Goal: Information Seeking & Learning: Understand process/instructions

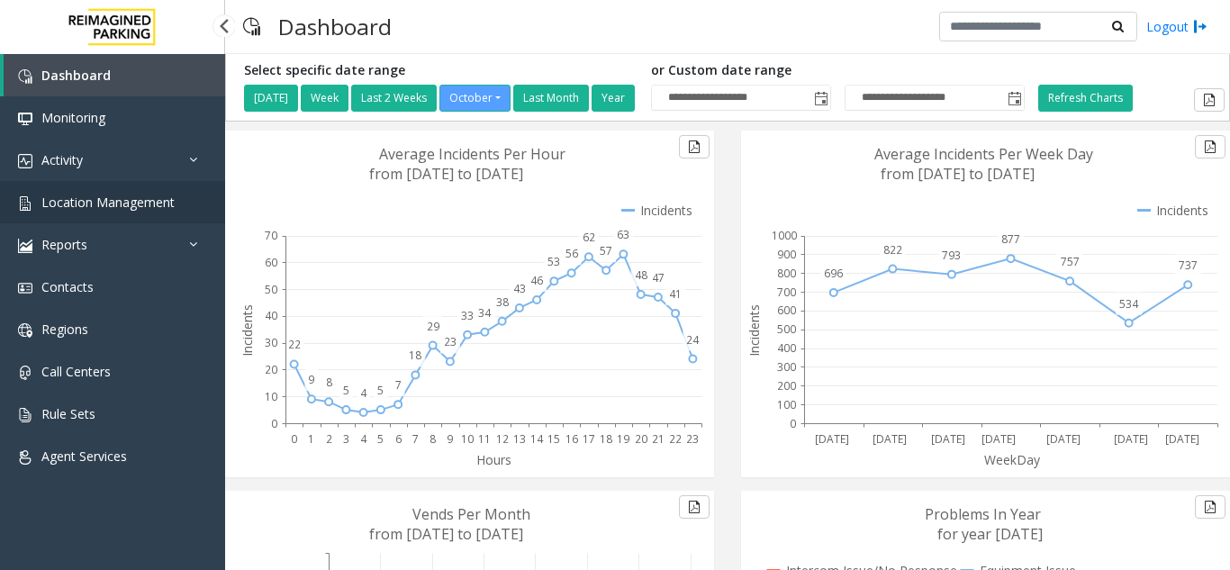
click at [133, 205] on span "Location Management" at bounding box center [107, 202] width 133 height 17
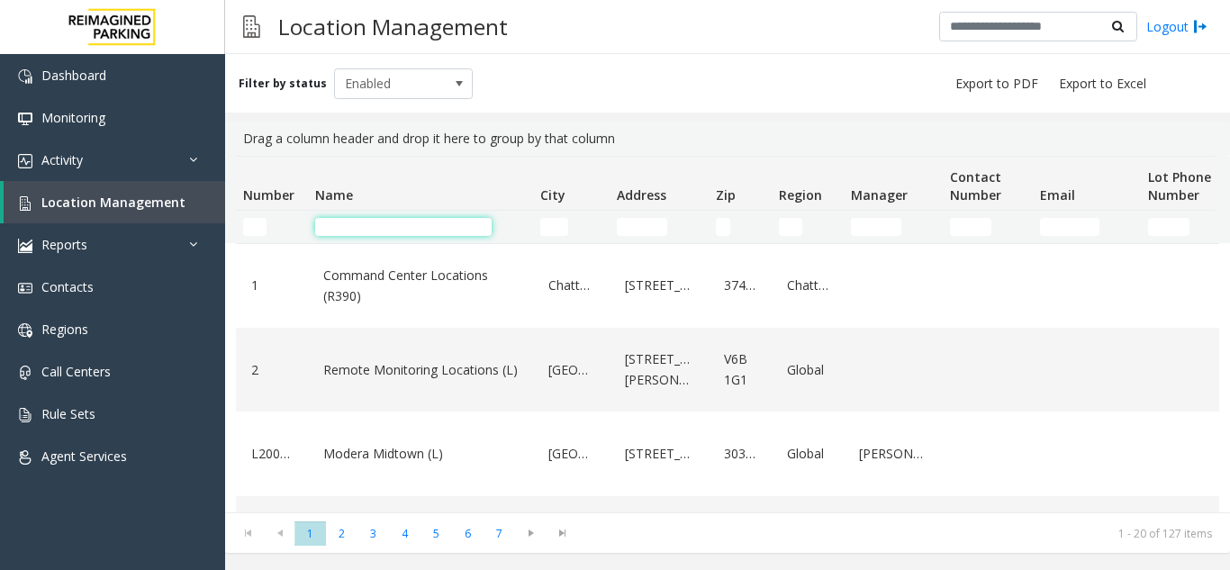
click at [348, 223] on input "Name Filter" at bounding box center [403, 227] width 177 height 18
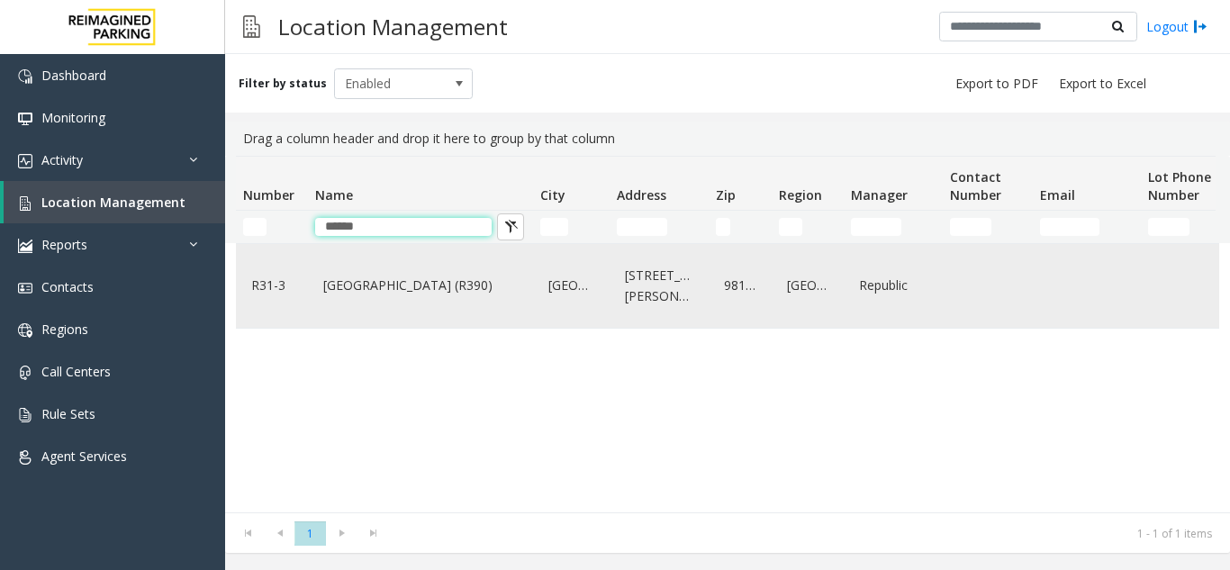
type input "******"
click at [373, 255] on div "Bell Street Garage (R390)" at bounding box center [421, 285] width 204 height 69
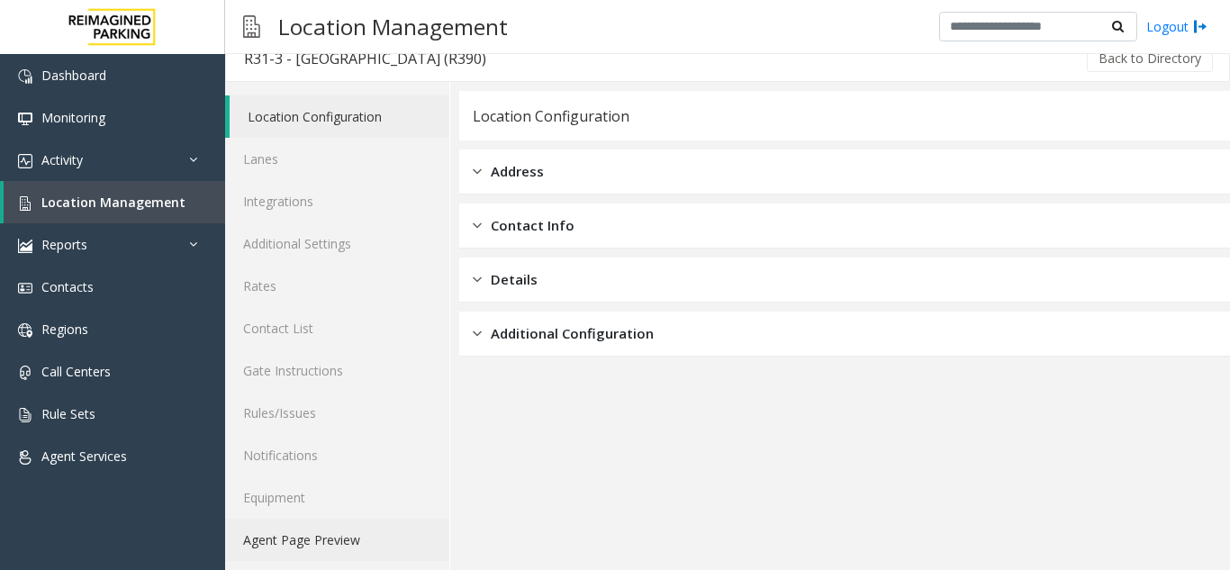
scroll to position [23, 0]
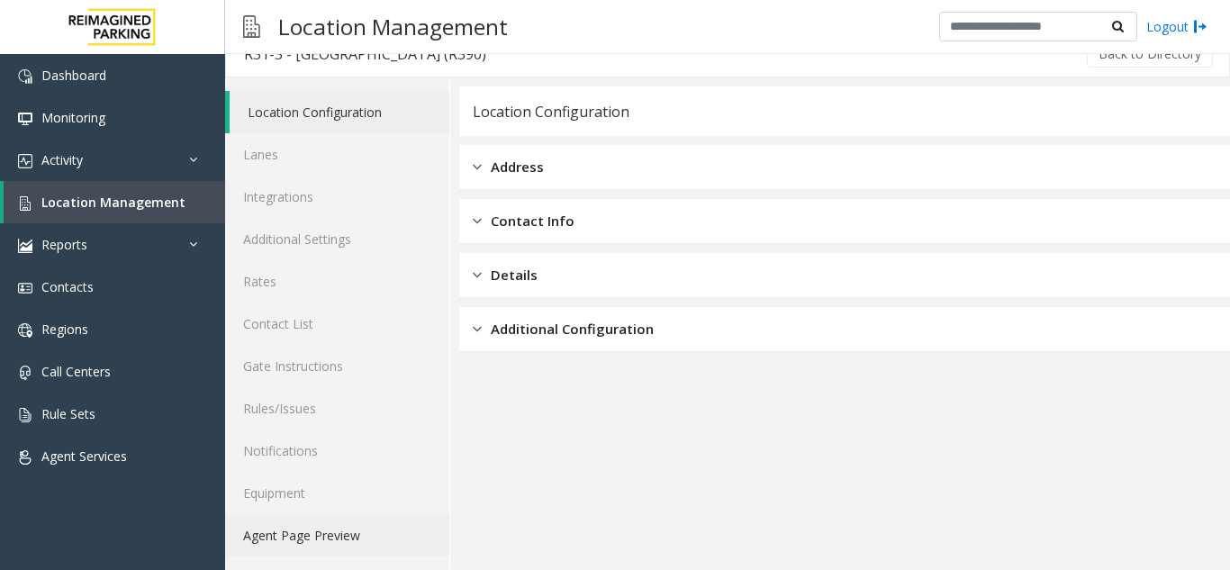
click at [354, 553] on link "Agent Page Preview" at bounding box center [337, 535] width 224 height 42
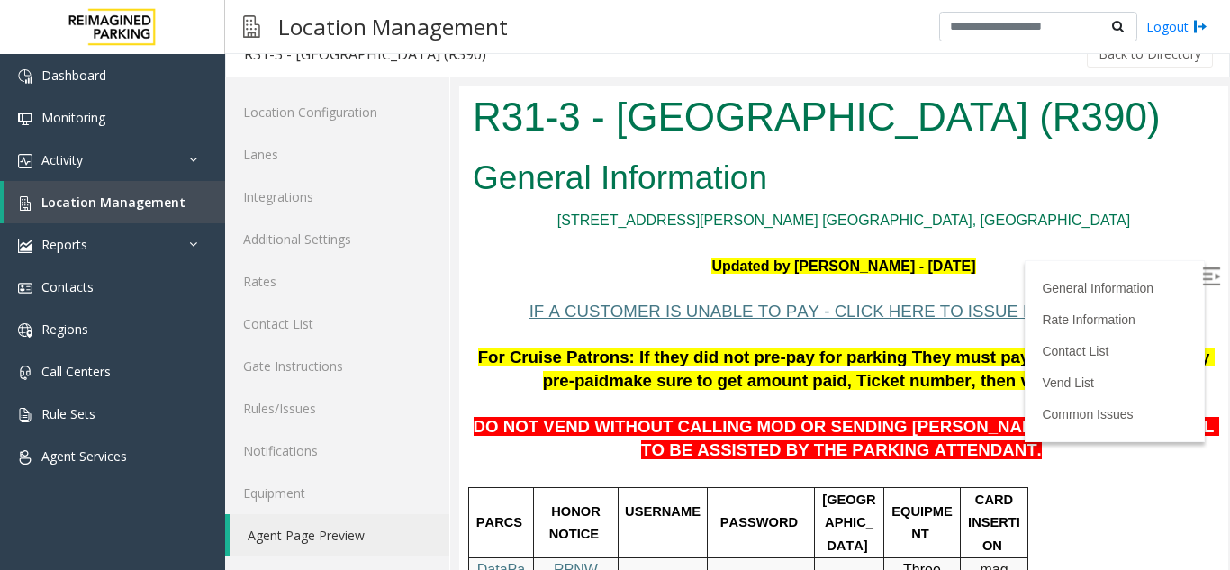
click at [1202, 281] on img at bounding box center [1211, 276] width 18 height 18
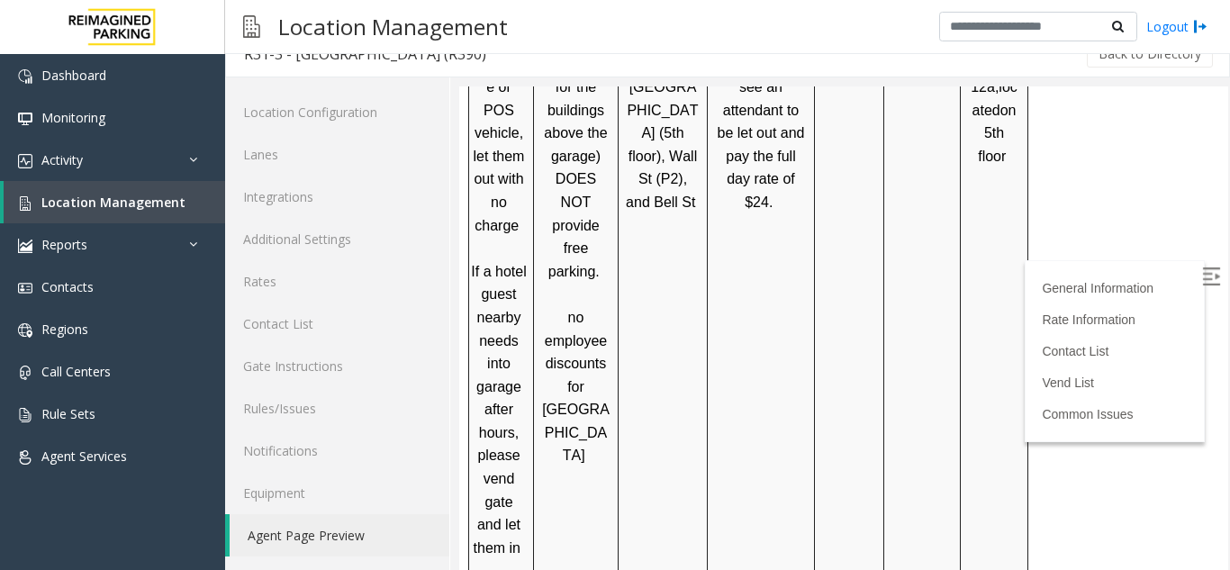
scroll to position [1711, 0]
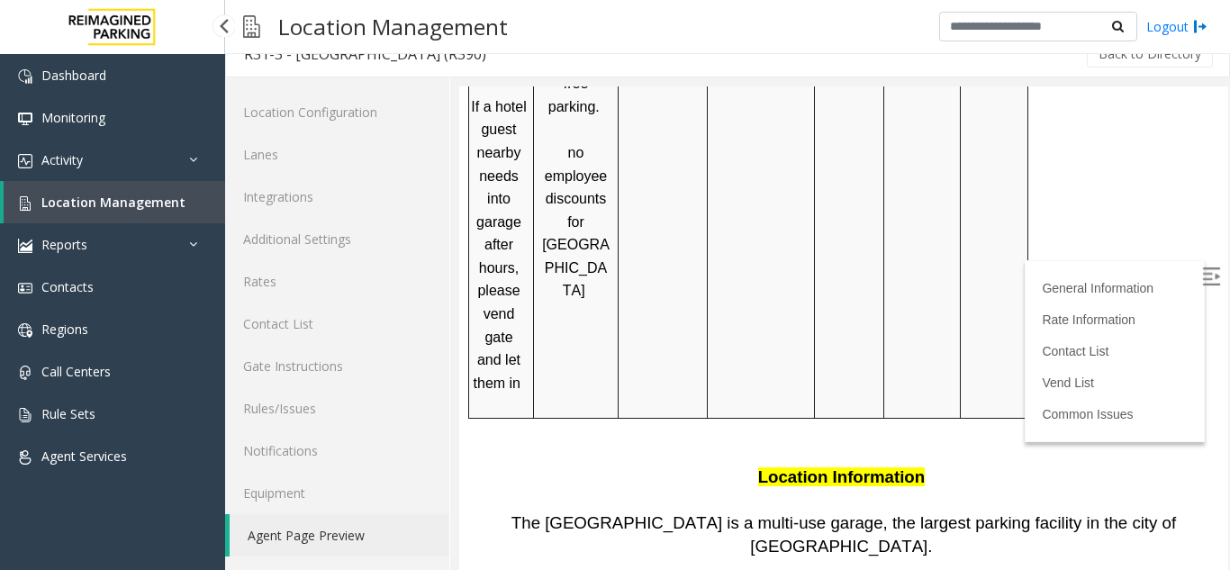
click at [108, 192] on link "Location Management" at bounding box center [115, 202] width 222 height 42
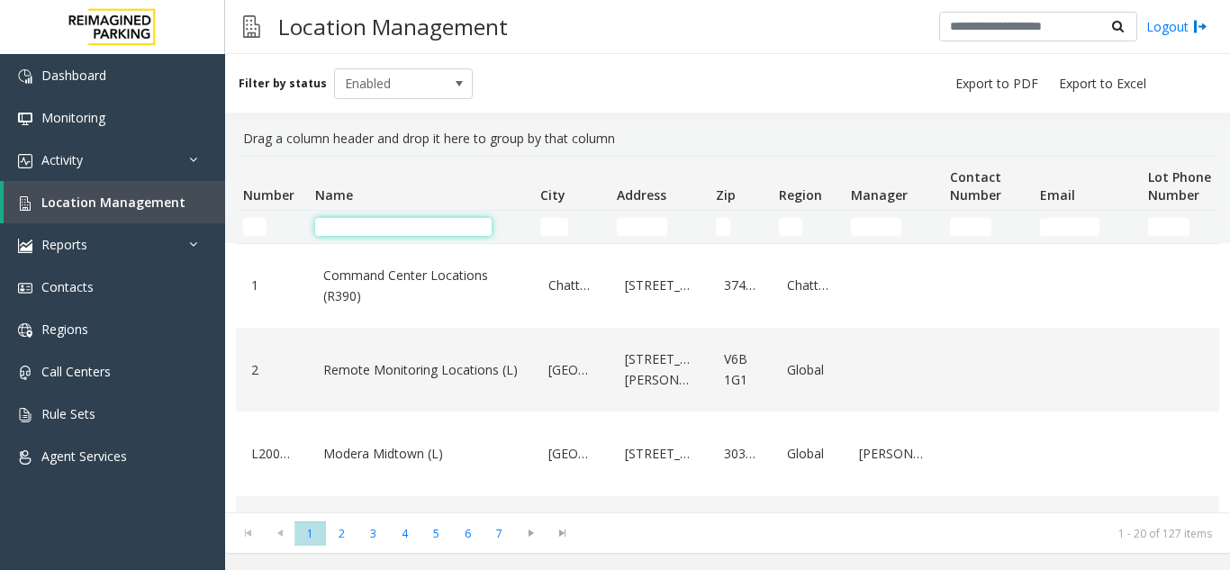
click at [399, 222] on input "Name Filter" at bounding box center [403, 227] width 177 height 18
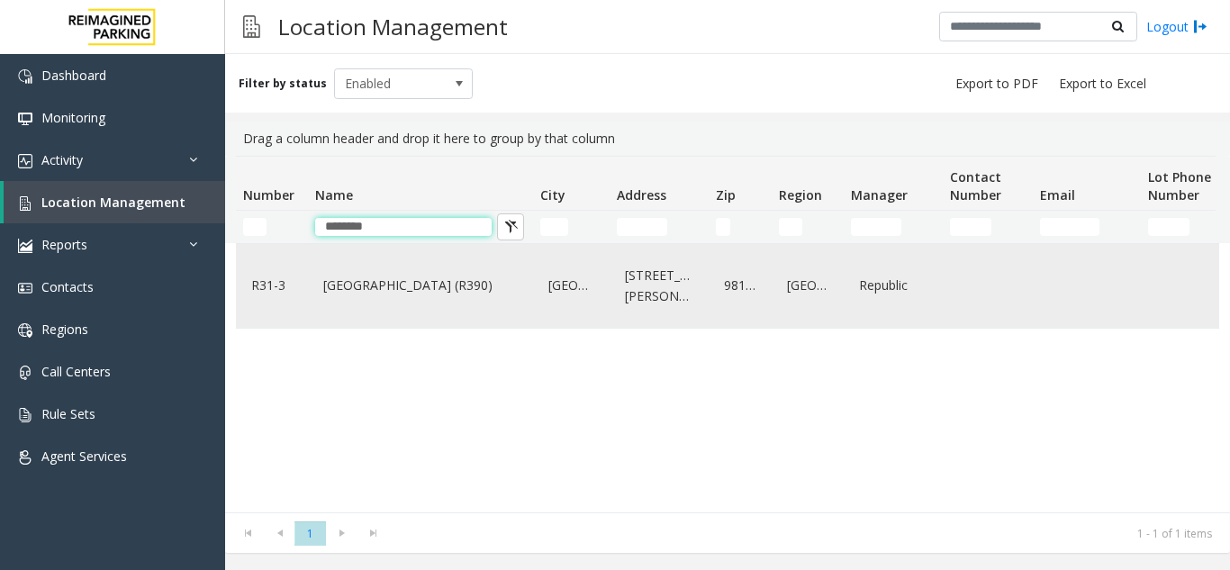
type input "********"
click at [433, 267] on div "Bell Street Garage (R390)" at bounding box center [421, 285] width 204 height 69
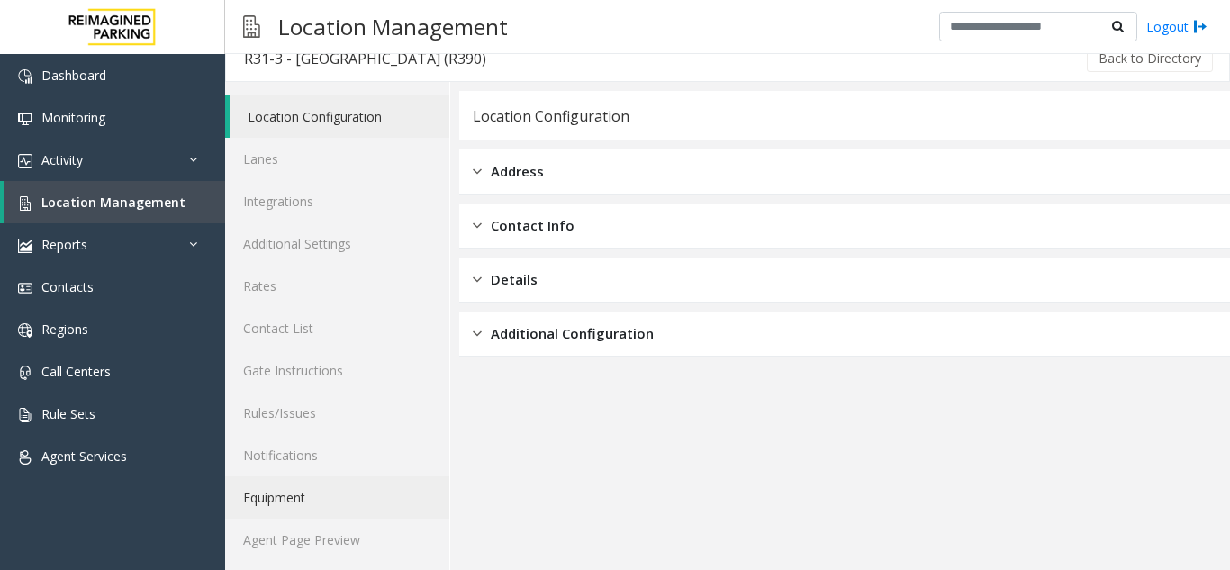
scroll to position [23, 0]
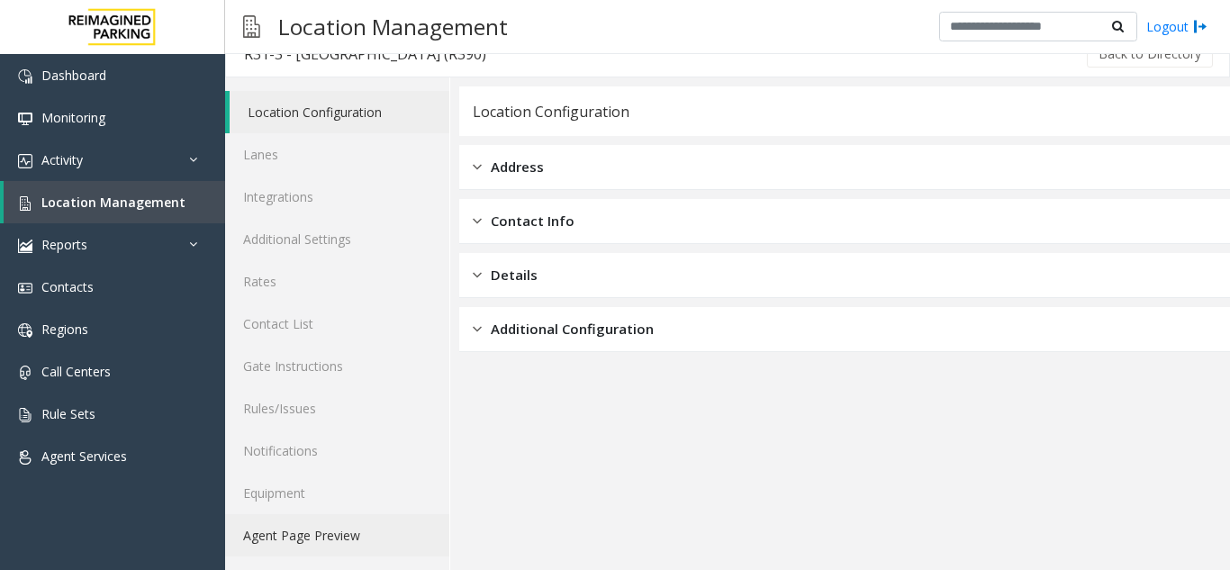
click at [357, 527] on link "Agent Page Preview" at bounding box center [337, 535] width 224 height 42
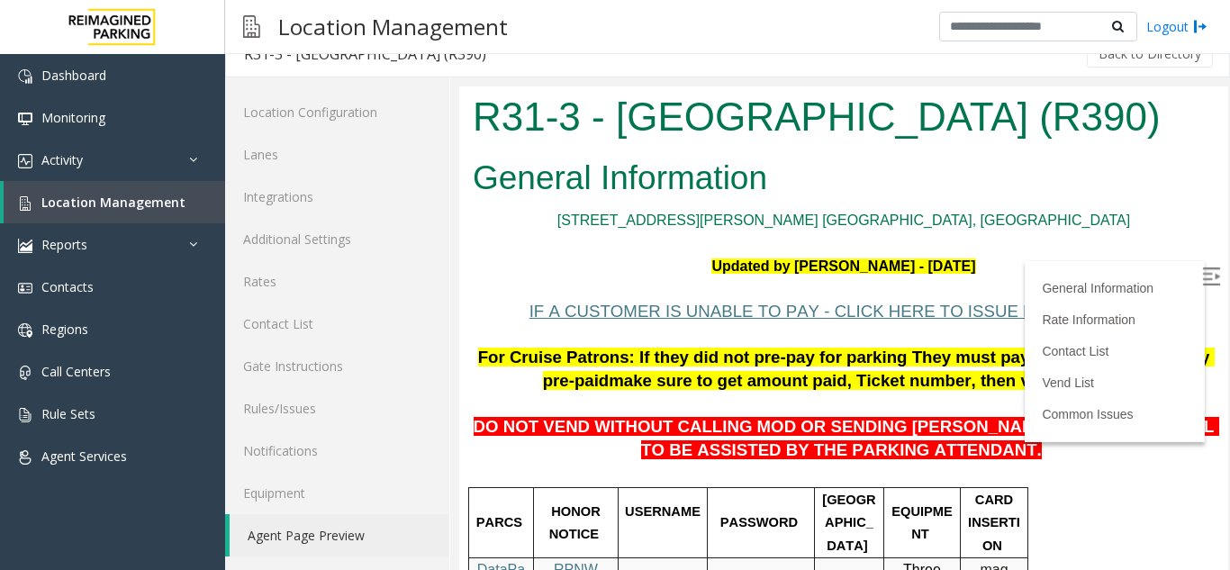
click at [1202, 282] on img at bounding box center [1211, 276] width 18 height 18
click at [737, 381] on span "make sure to get amount paid, Ticket number, then vend them out." at bounding box center [874, 380] width 531 height 19
click at [819, 381] on span "make sure to get amount paid, Ticket number, then vend them out." at bounding box center [874, 380] width 531 height 19
drag, startPoint x: 810, startPoint y: 395, endPoint x: 773, endPoint y: 401, distance: 37.3
click at [773, 401] on p "DO NOT VEND WITHOUT CALLING MOD OR SENDING PARKER TO THE 5TH LEVEL TO BE ASSIST…" at bounding box center [844, 428] width 742 height 69
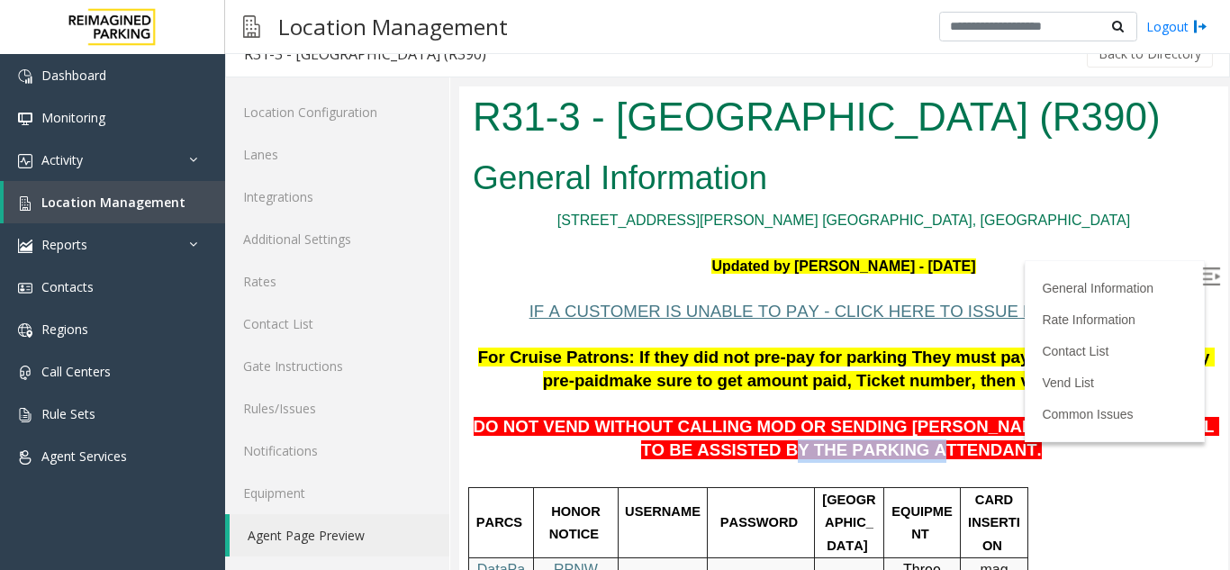
drag, startPoint x: 774, startPoint y: 458, endPoint x: 913, endPoint y: 460, distance: 139.6
click at [913, 459] on span "DO NOT VEND WITHOUT CALLING MOD OR SENDING PARKER TO THE 5TH LEVEL TO BE ASSIST…" at bounding box center [847, 438] width 746 height 42
click at [866, 455] on span "DO NOT VEND WITHOUT CALLING MOD OR SENDING PARKER TO THE 5TH LEVEL TO BE ASSIST…" at bounding box center [847, 438] width 746 height 42
click at [802, 383] on span "make sure to get amount paid, Ticket number, then vend them out." at bounding box center [874, 380] width 531 height 19
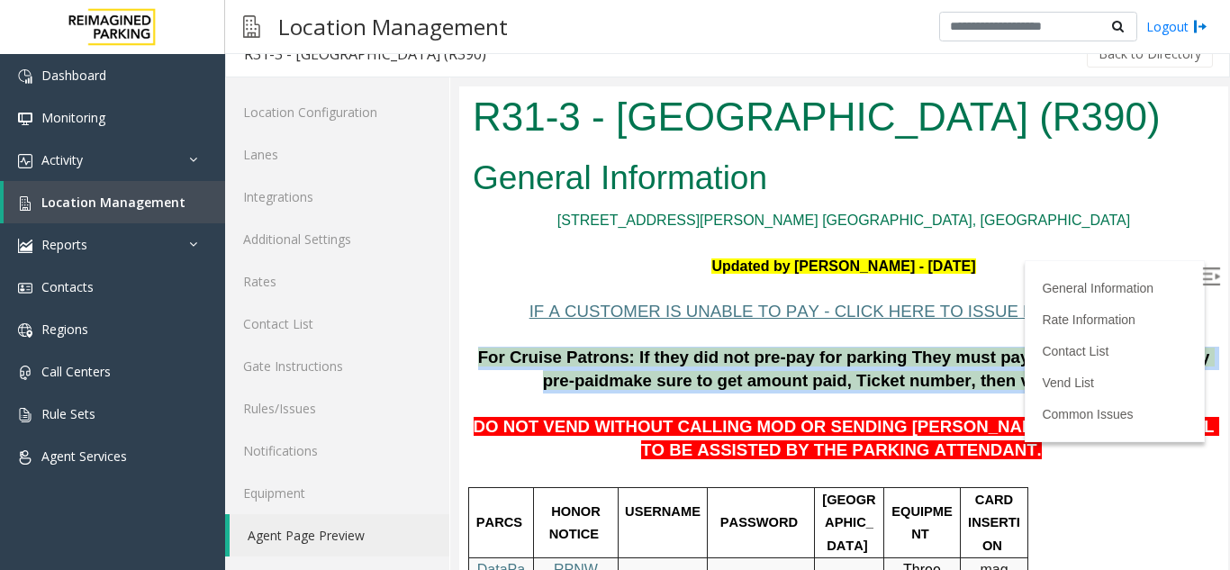
click at [802, 383] on span "make sure to get amount paid, Ticket number, then vend them out." at bounding box center [874, 380] width 531 height 19
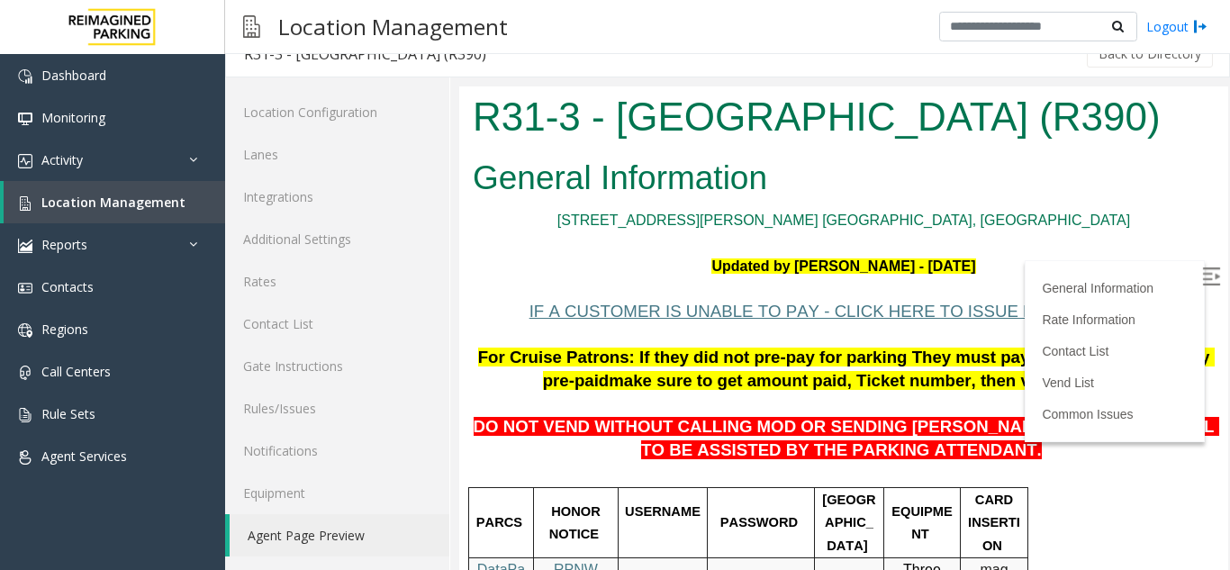
click at [803, 459] on span "DO NOT VEND WITHOUT CALLING MOD OR SENDING PARKER TO THE 5TH LEVEL TO BE ASSIST…" at bounding box center [847, 438] width 746 height 42
click at [801, 459] on span "DO NOT VEND WITHOUT CALLING MOD OR SENDING PARKER TO THE 5TH LEVEL TO BE ASSIST…" at bounding box center [847, 438] width 746 height 42
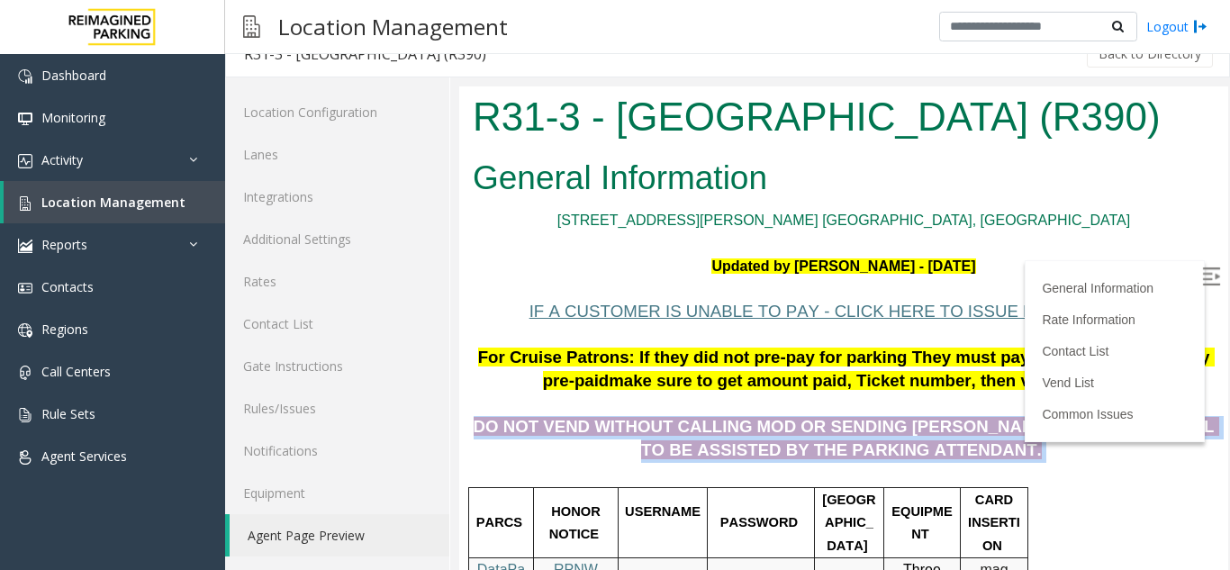
click at [801, 459] on span "DO NOT VEND WITHOUT CALLING MOD OR SENDING PARKER TO THE 5TH LEVEL TO BE ASSIST…" at bounding box center [847, 438] width 746 height 42
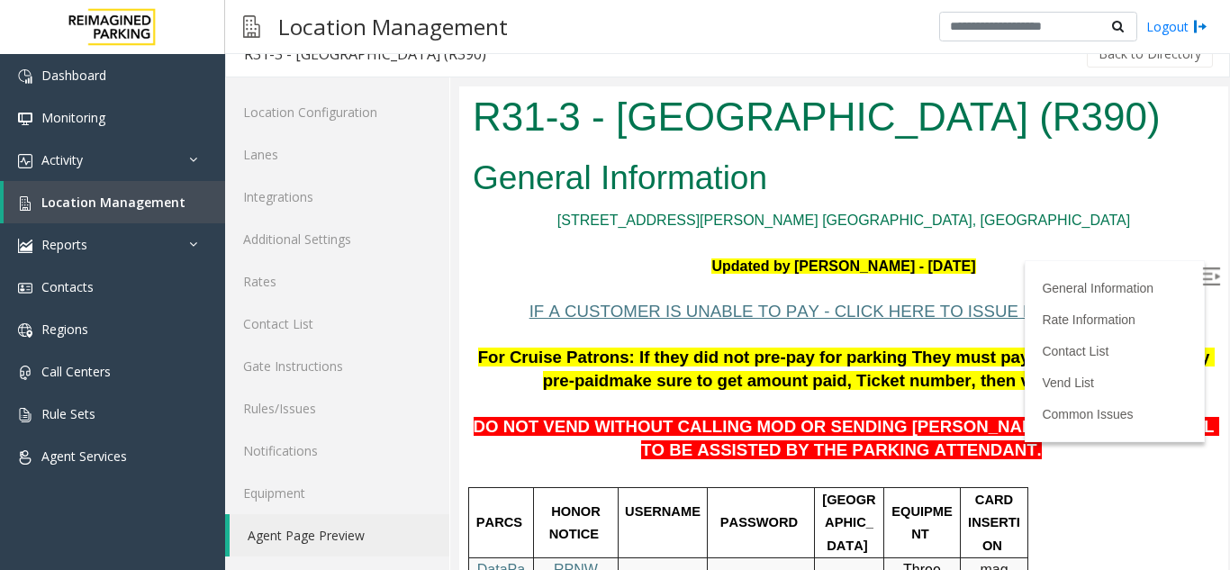
click at [789, 521] on span "PASSWORD" at bounding box center [758, 522] width 77 height 14
click at [750, 530] on span "PASSWORD" at bounding box center [758, 522] width 77 height 14
drag, startPoint x: 720, startPoint y: 518, endPoint x: 830, endPoint y: 526, distance: 111.1
click at [830, 526] on tr "PARCS HONOR NOTICE USERNAME PASSWORD PARIS EQUIPMENT CARD INSERTION" at bounding box center [748, 522] width 559 height 70
click at [730, 526] on span "PASSWORD" at bounding box center [758, 522] width 77 height 14
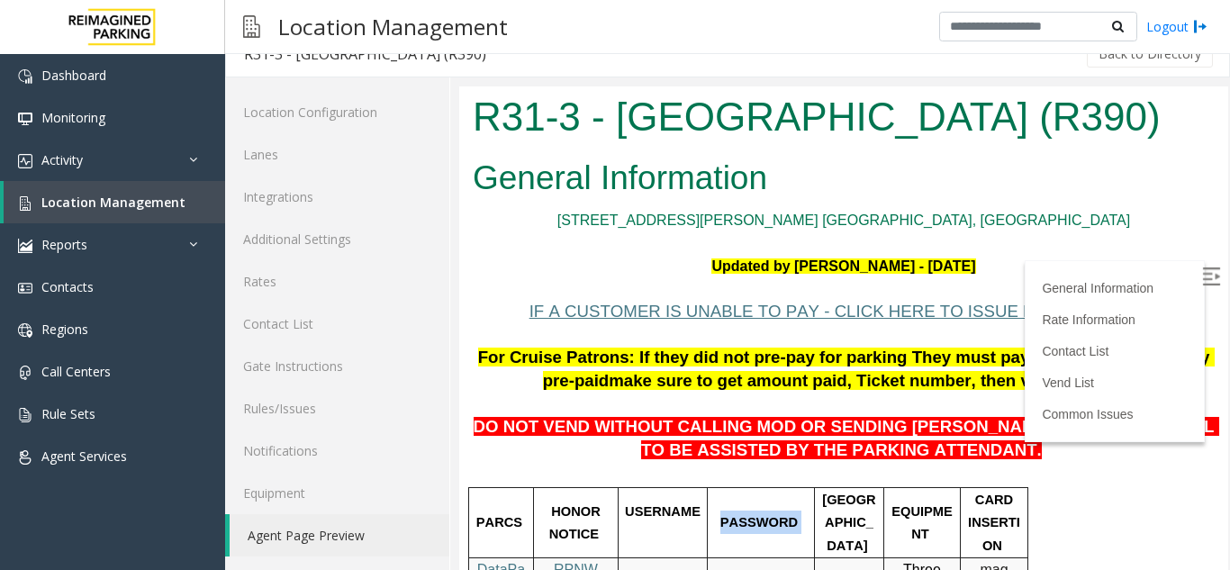
click at [751, 530] on span "PASSWORD" at bounding box center [758, 522] width 77 height 14
drag, startPoint x: 730, startPoint y: 531, endPoint x: 791, endPoint y: 531, distance: 60.3
click at [791, 531] on p "PASSWORD" at bounding box center [761, 522] width 94 height 23
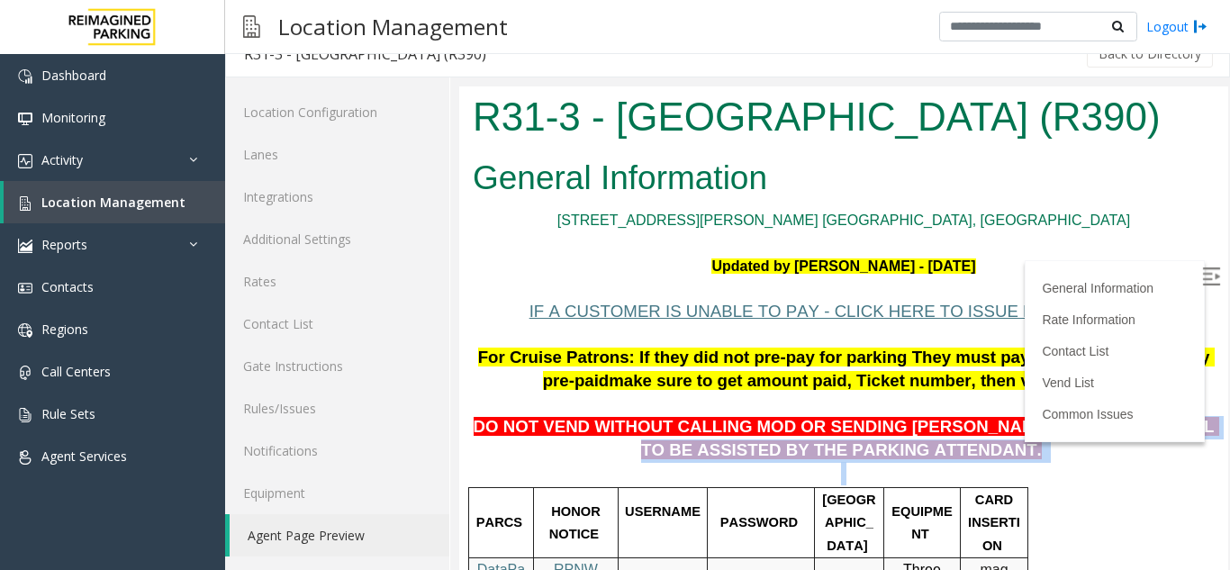
drag, startPoint x: 1050, startPoint y: 434, endPoint x: 1101, endPoint y: 463, distance: 58.9
copy div "TO BE ASSISTED BY THE PARKING ATTENDANT."
